Goal: Task Accomplishment & Management: Use online tool/utility

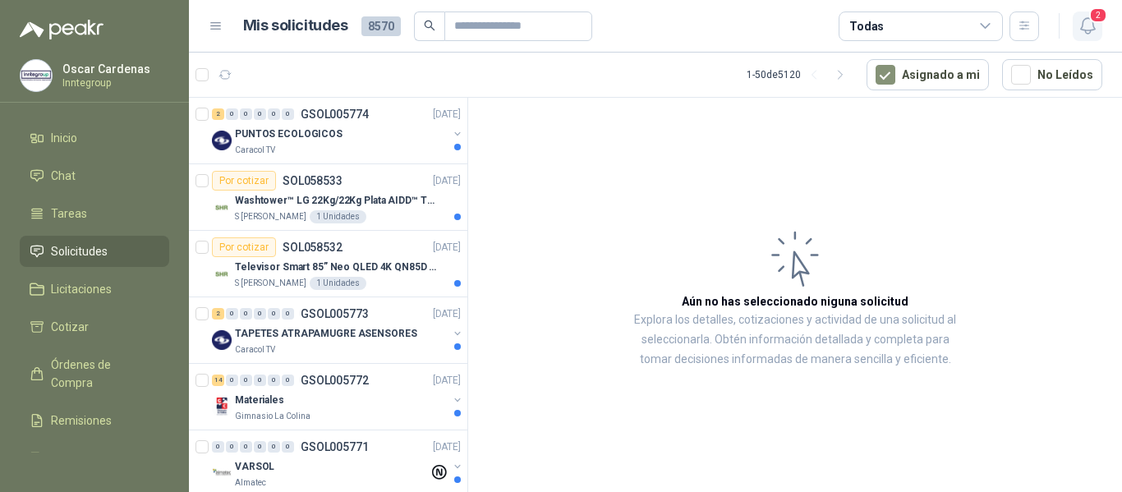
click at [1086, 26] on icon "button" at bounding box center [1088, 26] width 21 height 21
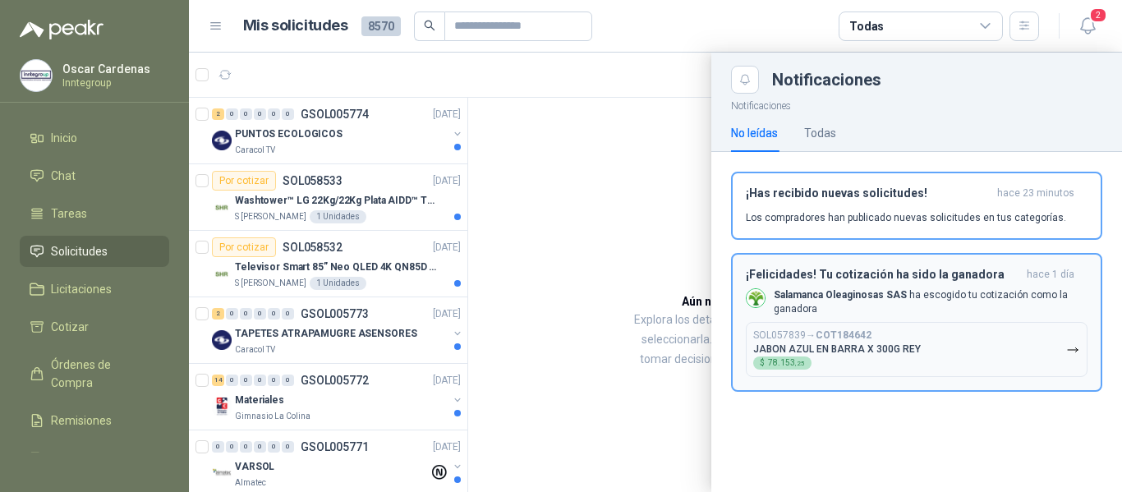
click at [822, 343] on p "JABON AZUL EN BARRA X 300G REY" at bounding box center [837, 349] width 168 height 12
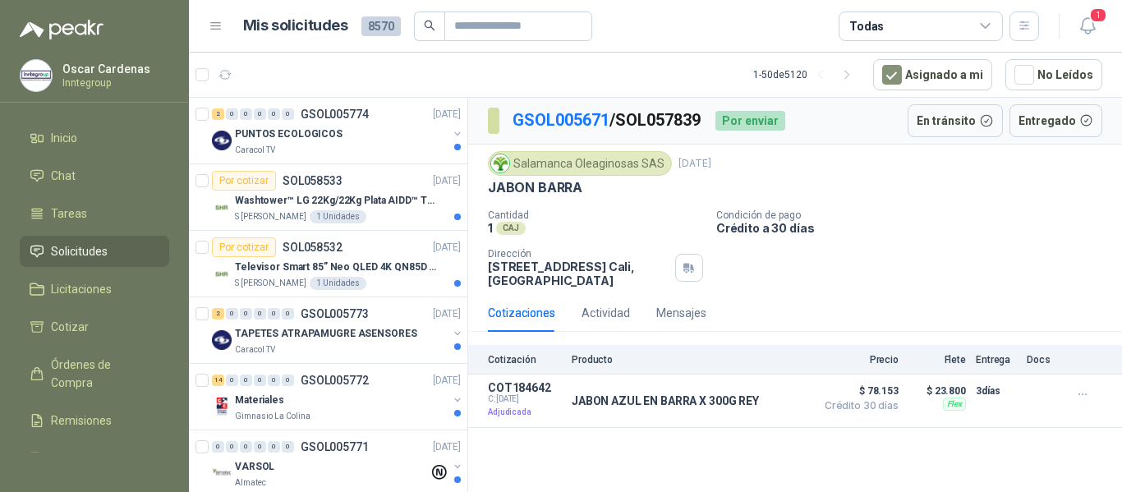
scroll to position [82, 0]
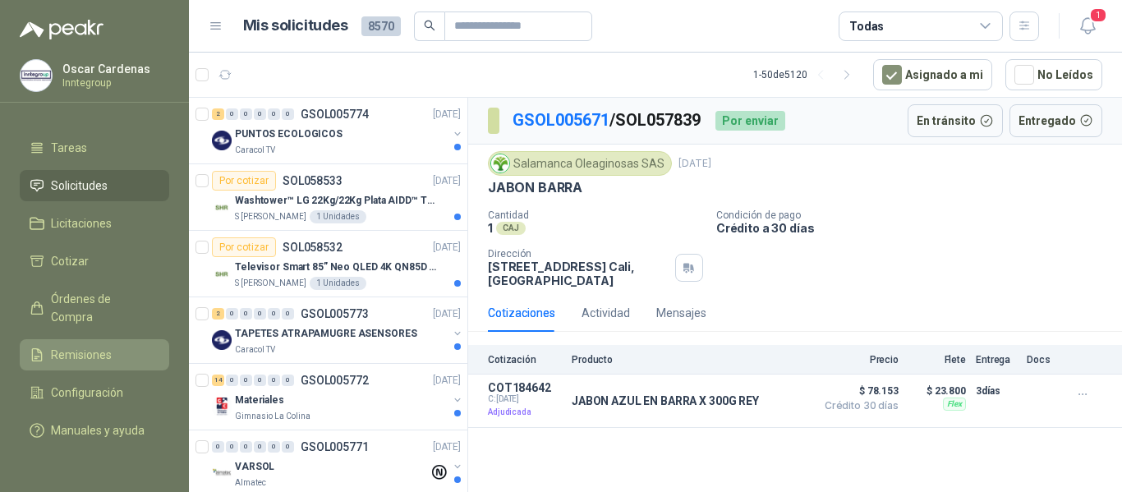
click at [74, 346] on span "Remisiones" at bounding box center [81, 355] width 61 height 18
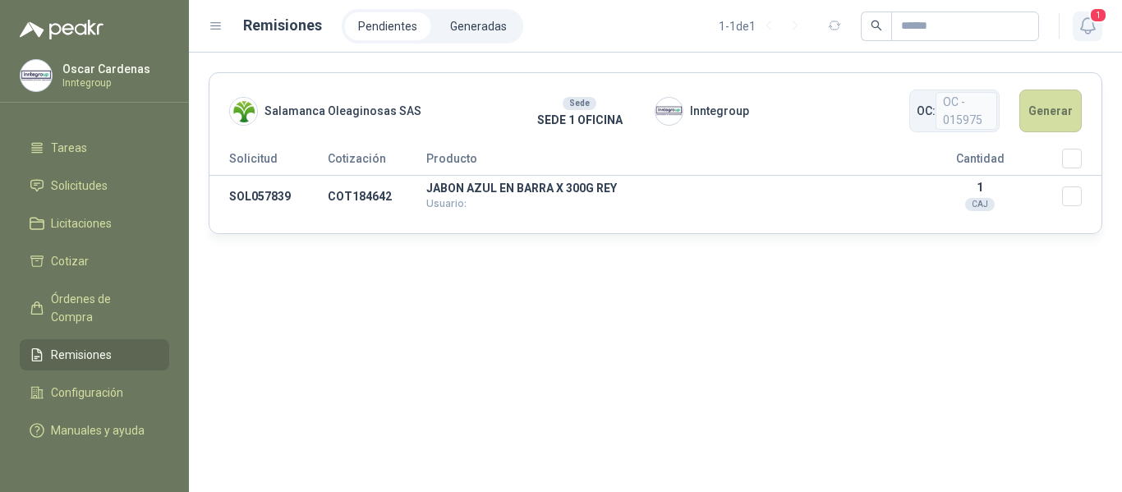
click at [1084, 37] on button "1" at bounding box center [1088, 27] width 30 height 30
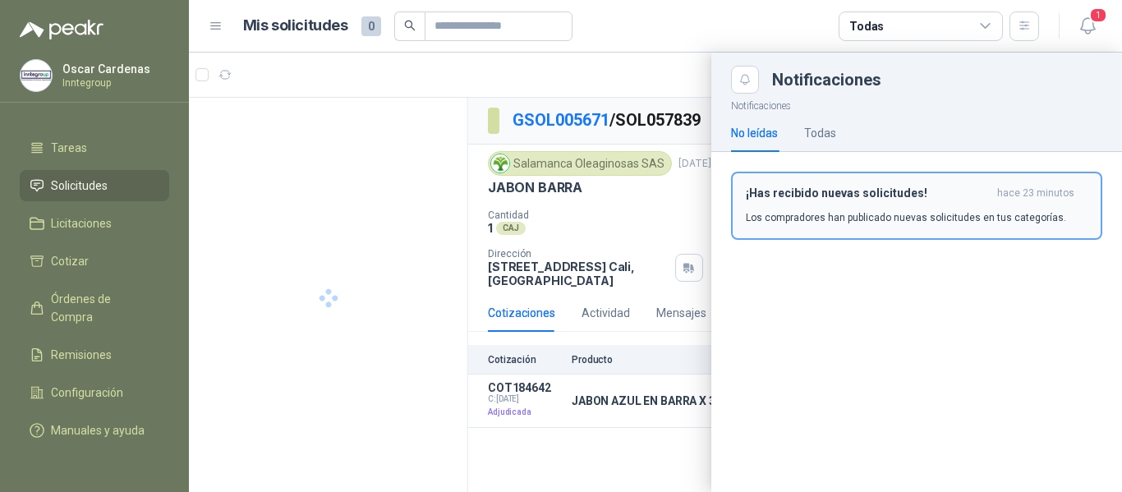
click at [674, 205] on div at bounding box center [655, 273] width 933 height 440
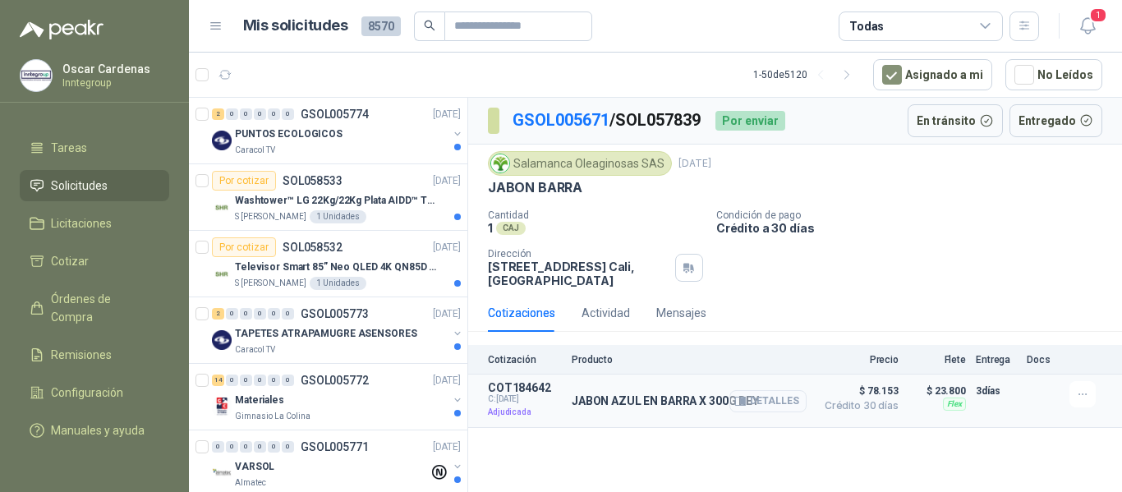
click at [743, 397] on icon "button" at bounding box center [740, 401] width 12 height 12
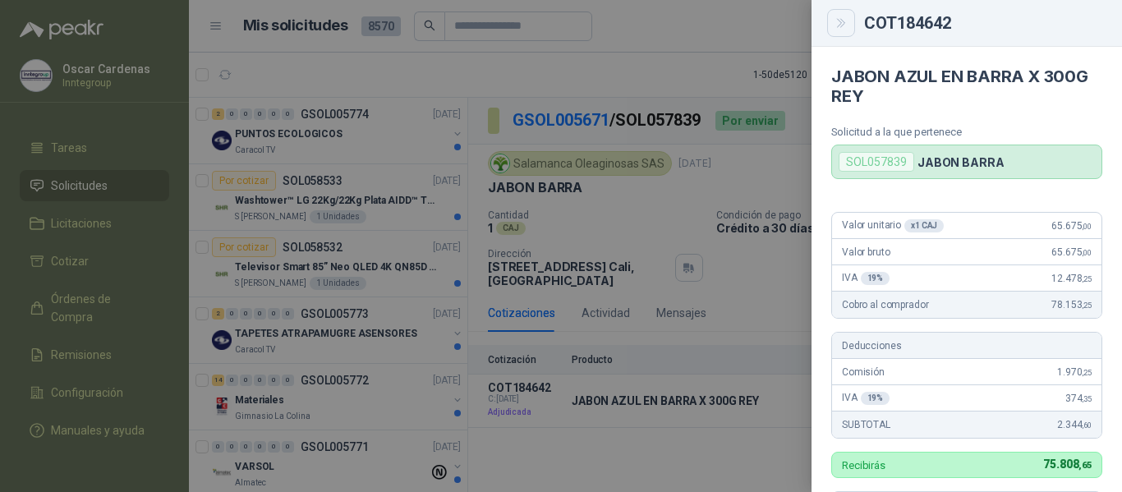
click at [845, 31] on button "Close" at bounding box center [841, 23] width 28 height 28
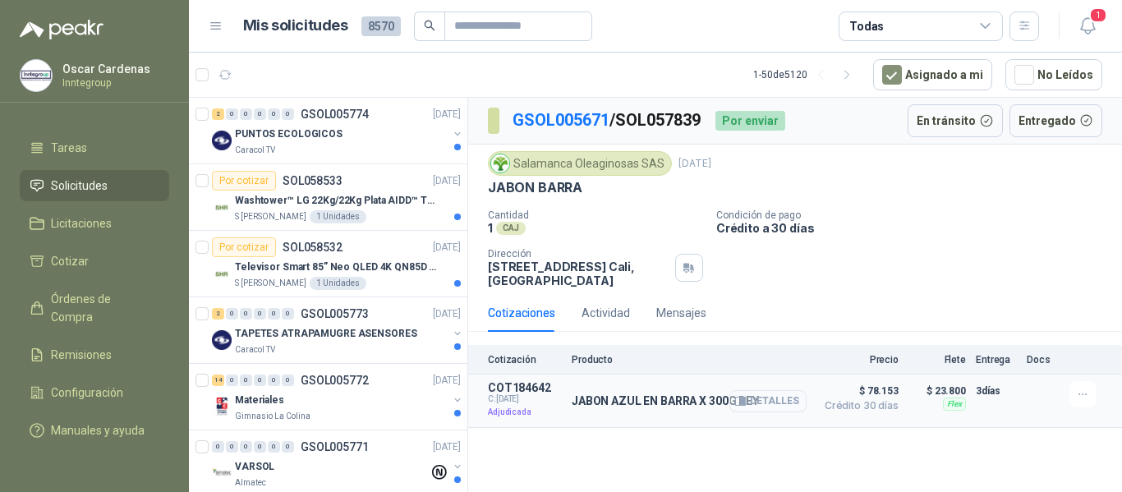
click at [742, 404] on icon "button" at bounding box center [740, 401] width 12 height 12
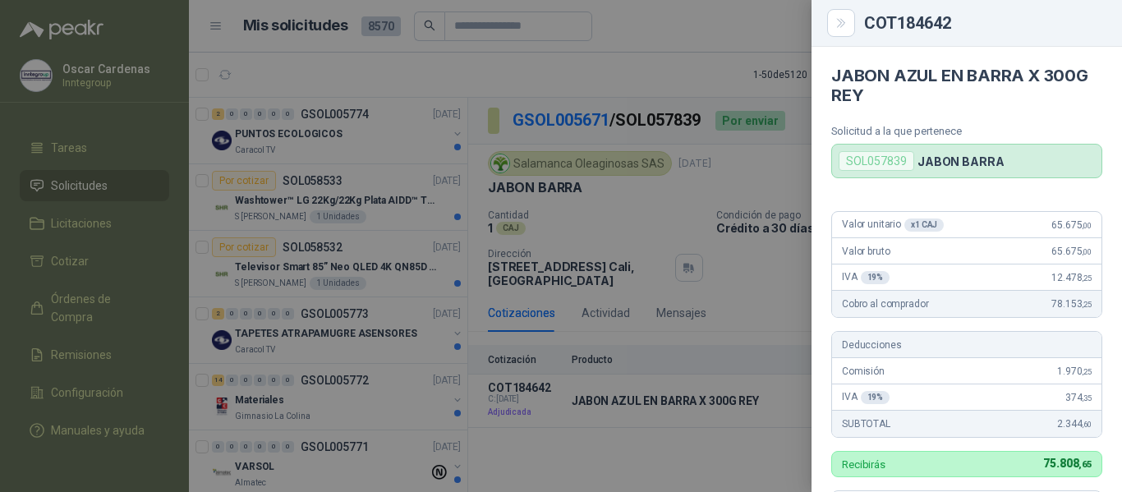
scroll to position [0, 0]
click at [847, 16] on icon "Close" at bounding box center [842, 23] width 14 height 14
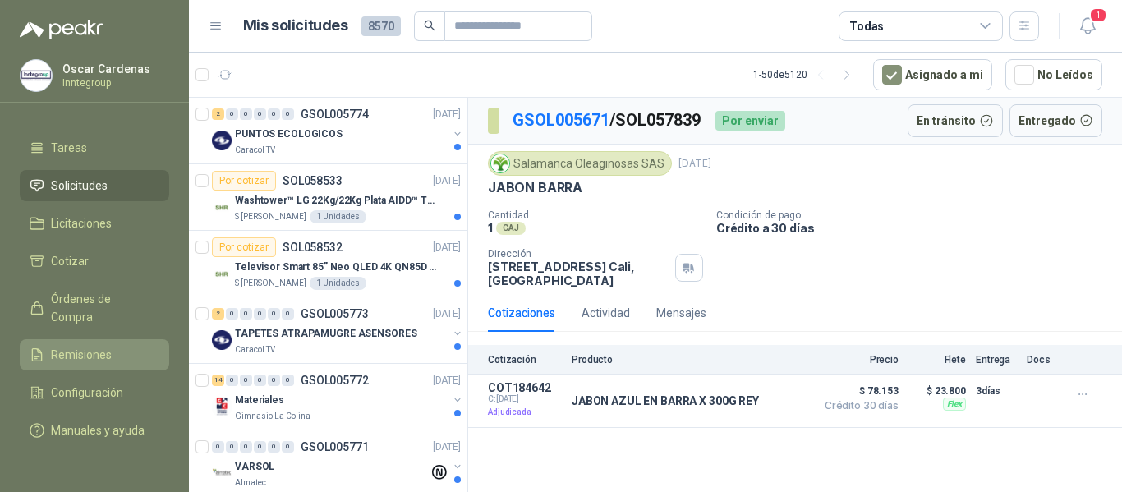
click at [87, 346] on span "Remisiones" at bounding box center [81, 355] width 61 height 18
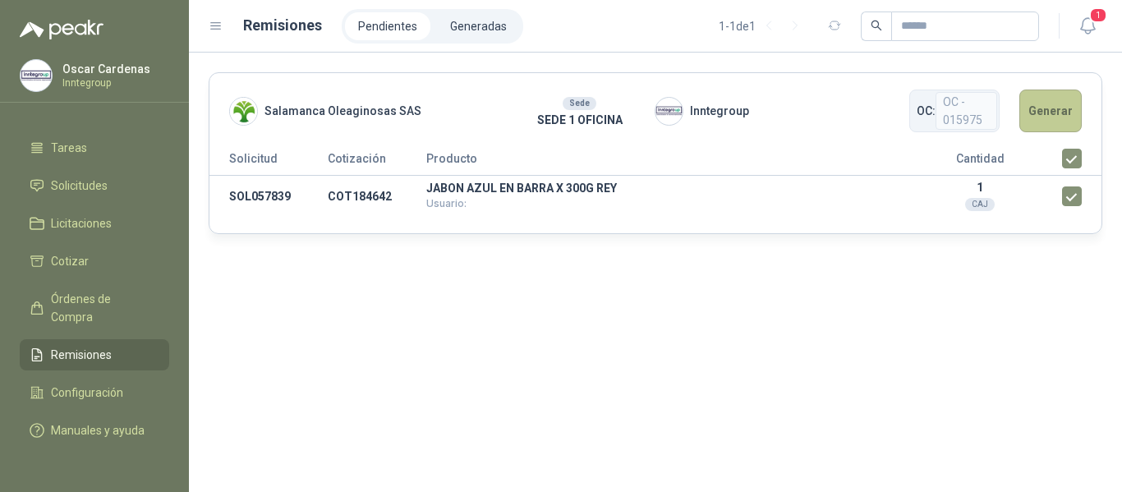
click at [1063, 128] on button "Generar" at bounding box center [1051, 111] width 62 height 43
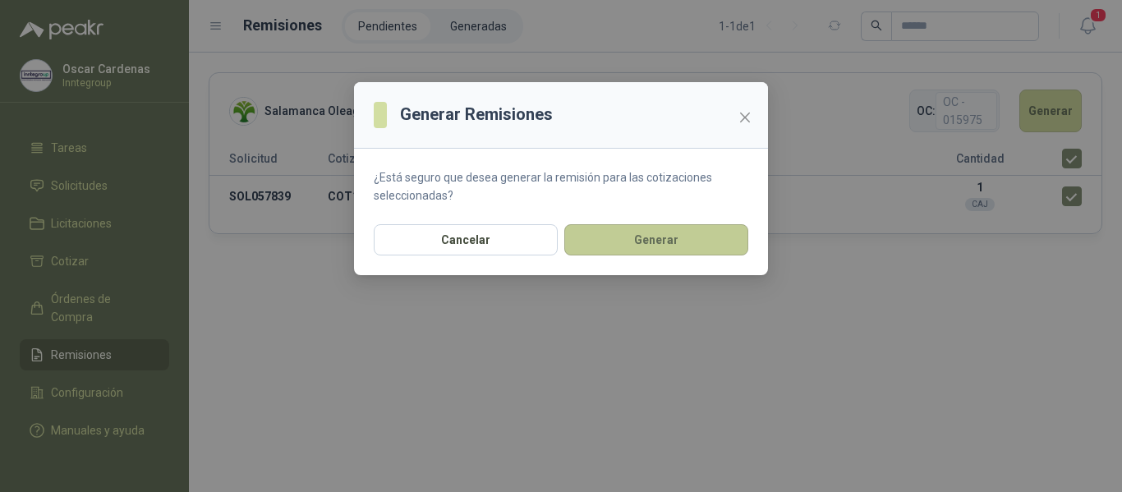
click at [633, 237] on button "Generar" at bounding box center [656, 239] width 184 height 31
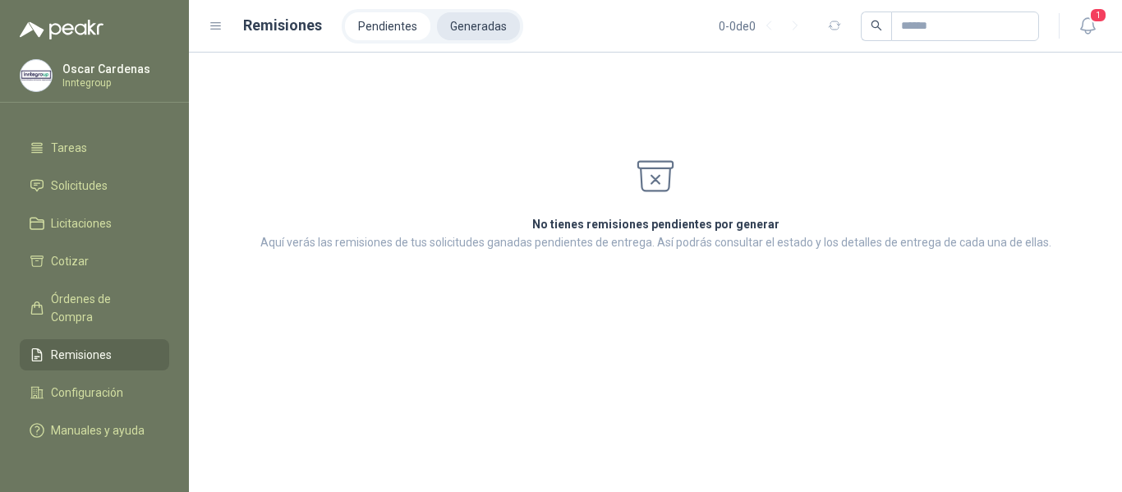
click at [455, 28] on li "Generadas" at bounding box center [478, 26] width 83 height 28
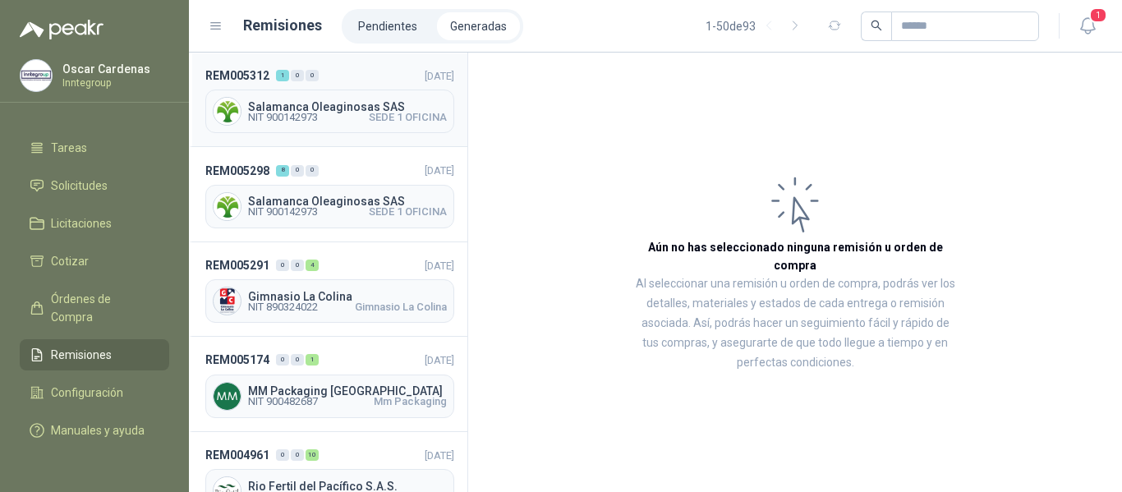
click at [310, 117] on span "NIT 900142973" at bounding box center [283, 118] width 70 height 10
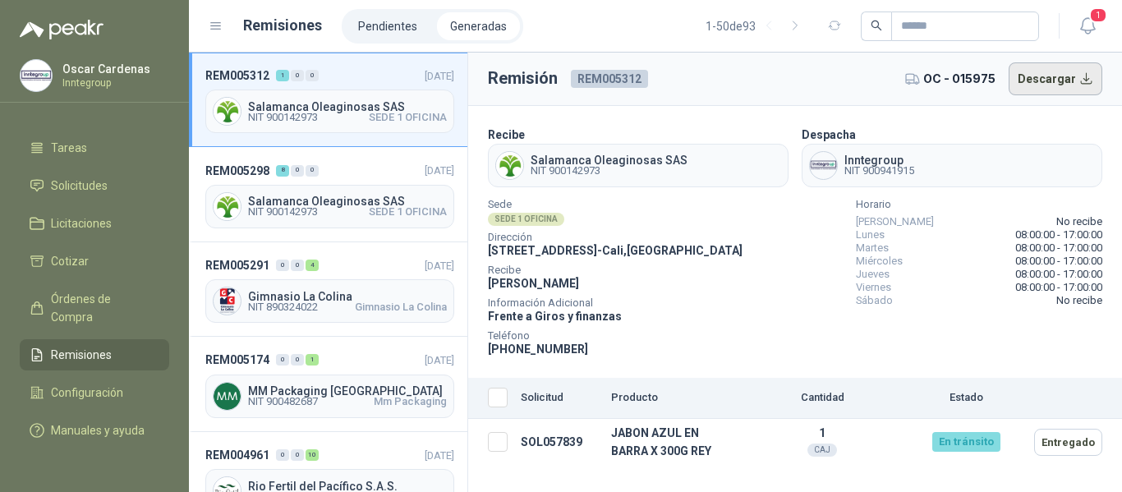
click at [1045, 87] on button "Descargar" at bounding box center [1056, 78] width 94 height 33
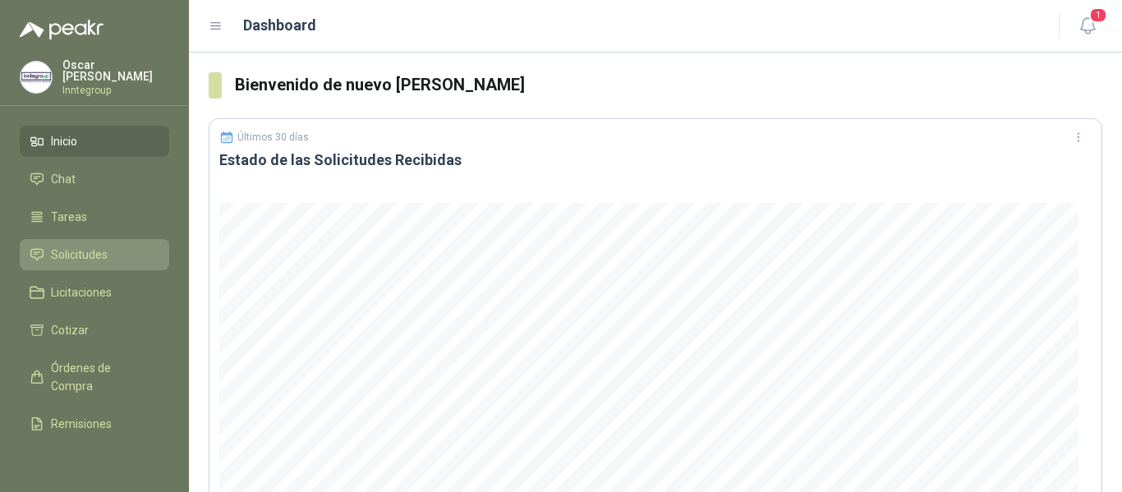
click at [71, 246] on span "Solicitudes" at bounding box center [79, 255] width 57 height 18
